Goal: Communication & Community: Answer question/provide support

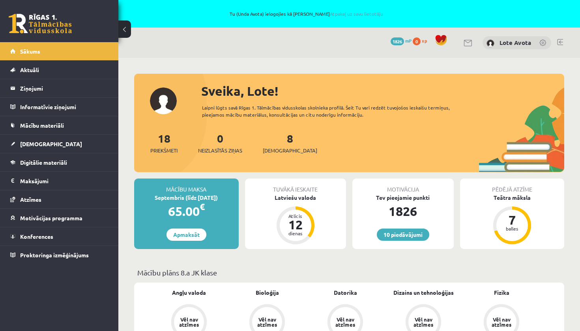
click at [54, 30] on link at bounding box center [40, 24] width 63 height 20
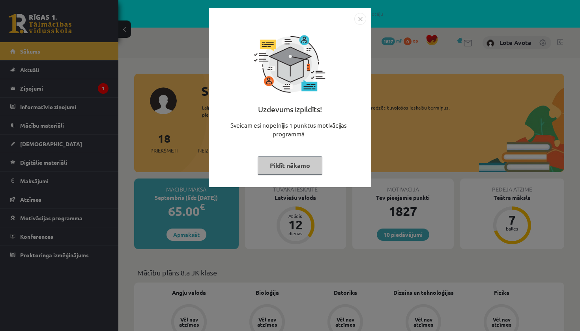
click at [364, 21] on img "Close" at bounding box center [360, 19] width 12 height 12
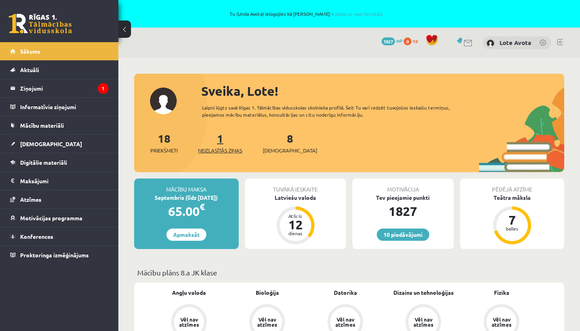
click at [224, 139] on link "1 Neizlasītās ziņas" at bounding box center [220, 142] width 44 height 23
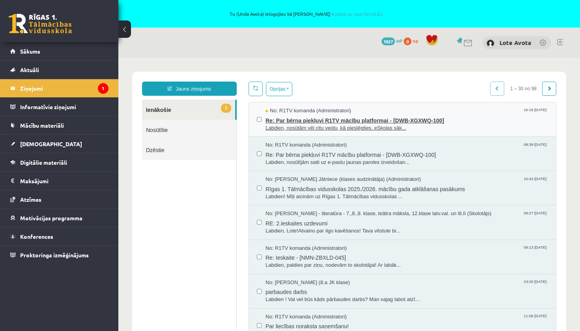
click at [323, 118] on span "Re: Par bērna piekļuvi R1TV mācību platformai - [DWB-XGXWQ-100]" at bounding box center [406, 120] width 282 height 10
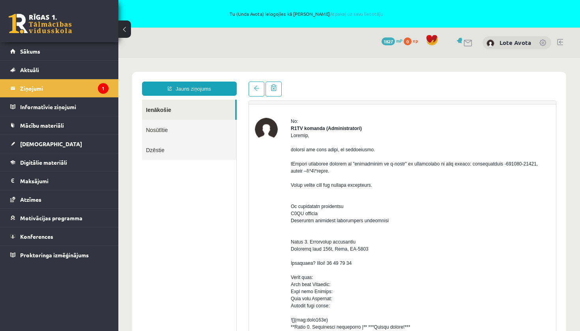
scroll to position [19, 0]
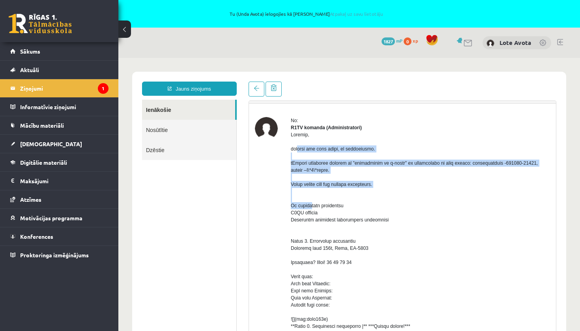
drag, startPoint x: 291, startPoint y: 141, endPoint x: 389, endPoint y: 200, distance: 114.7
click at [389, 200] on div at bounding box center [420, 315] width 259 height 369
copy div "Labdien, nosūtām vēl citu veidu, kā pieslēgties. eSkolas sākumlapā jāspiež uz "…"
click at [256, 88] on span at bounding box center [257, 89] width 6 height 6
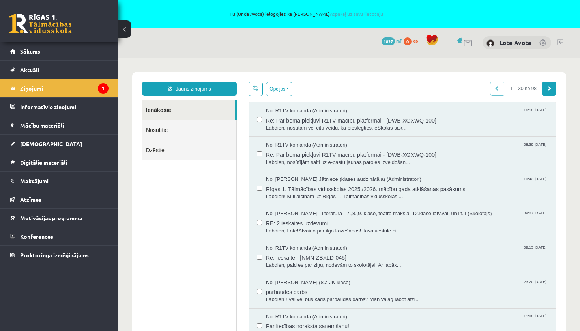
scroll to position [0, 0]
click at [339, 121] on span "Re: Par bērna piekļuvi R1TV mācību platformai - [DWB-XGXWQ-100]" at bounding box center [406, 120] width 282 height 10
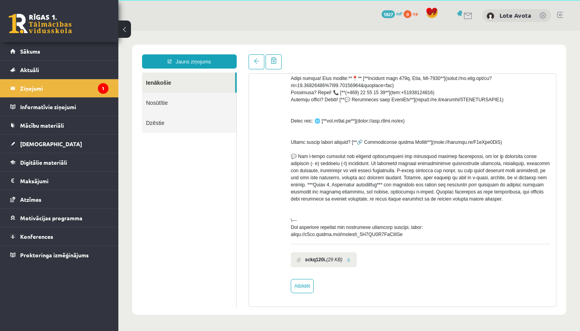
scroll to position [28, 0]
click at [304, 287] on link "Atbildēt" at bounding box center [302, 286] width 23 height 14
type input "**********"
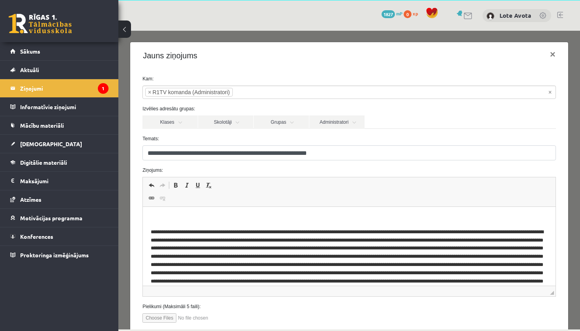
click at [173, 223] on body "Bagātinātā teksta redaktors, wiswyg-editor-47024861993840-1756995585-58" at bounding box center [349, 269] width 397 height 108
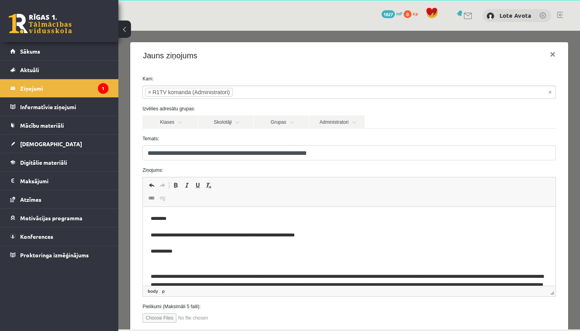
click at [333, 241] on p "**********" at bounding box center [349, 234] width 397 height 39
click at [330, 233] on p "**********" at bounding box center [349, 234] width 397 height 39
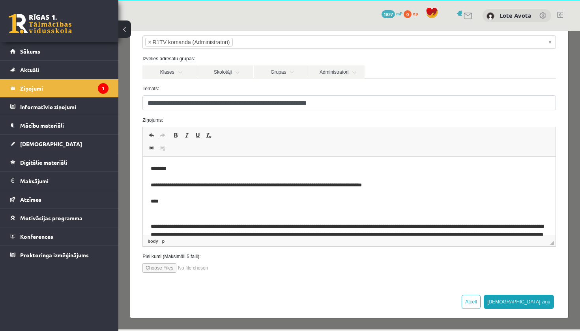
scroll to position [50, 0]
click at [543, 302] on button "[DEMOGRAPHIC_DATA] ziņu" at bounding box center [518, 302] width 70 height 14
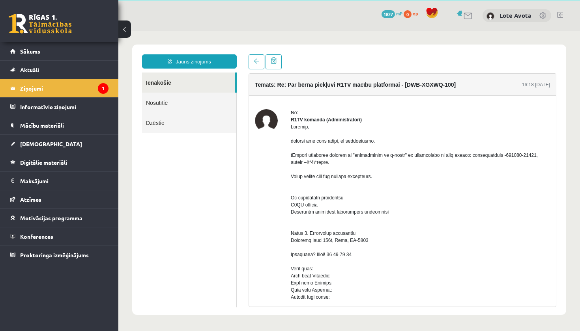
scroll to position [0, 0]
click at [54, 24] on link at bounding box center [40, 24] width 63 height 20
